Goal: Task Accomplishment & Management: Manage account settings

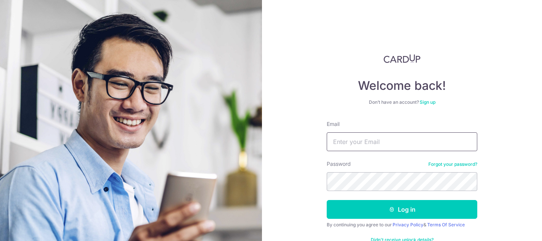
click at [363, 144] on input "Email" at bounding box center [401, 141] width 150 height 19
type input "[EMAIL_ADDRESS][DOMAIN_NAME]"
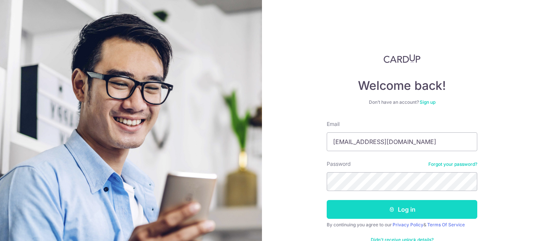
click at [410, 208] on button "Log in" at bounding box center [401, 209] width 150 height 19
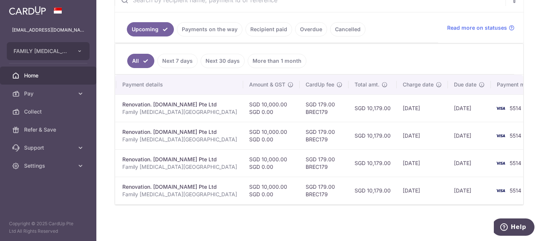
scroll to position [0, 161]
